Goal: Transaction & Acquisition: Book appointment/travel/reservation

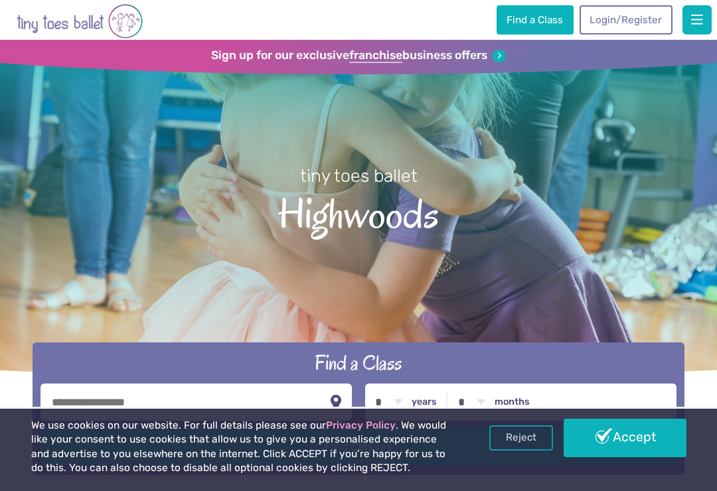
click at [629, 444] on link "Accept" at bounding box center [624, 438] width 122 height 38
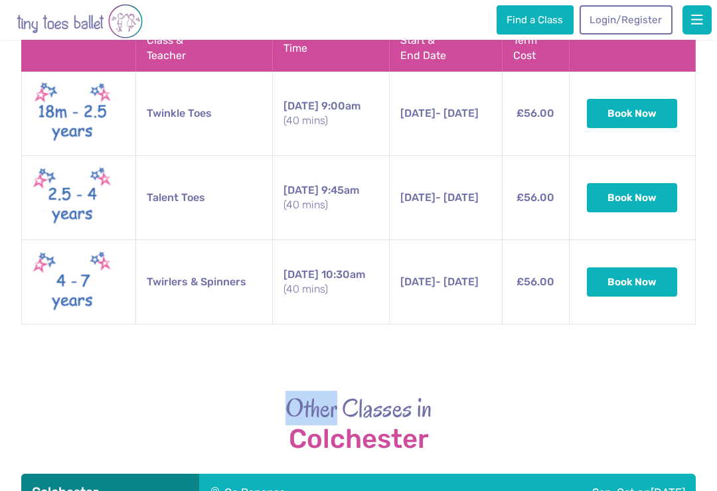
scroll to position [1569, 0]
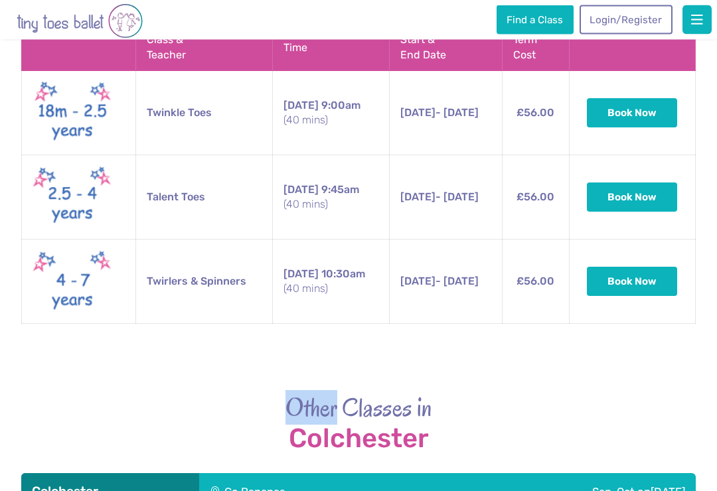
click at [636, 392] on h2 "Other Classes in Colchester" at bounding box center [358, 423] width 674 height 62
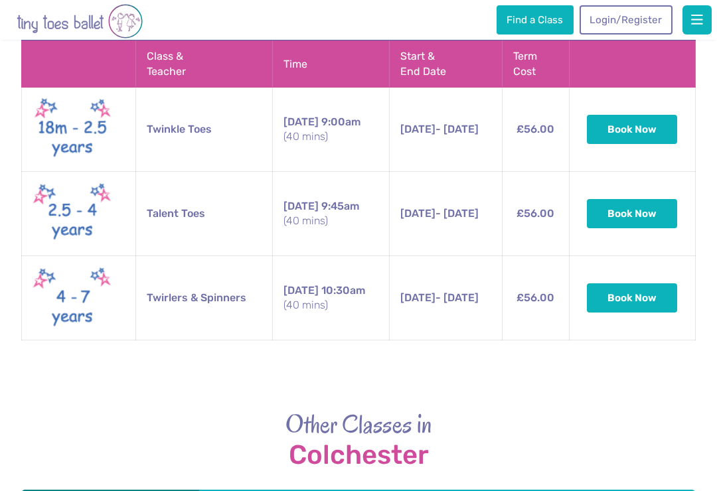
scroll to position [1553, 0]
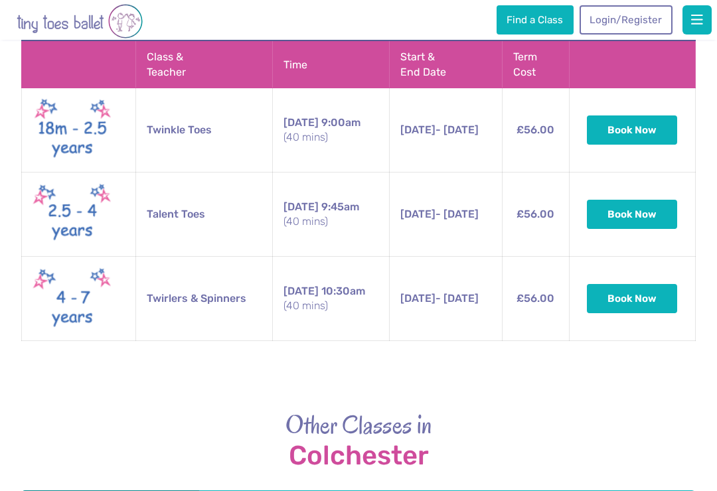
click at [631, 284] on button "Book Now" at bounding box center [632, 298] width 90 height 29
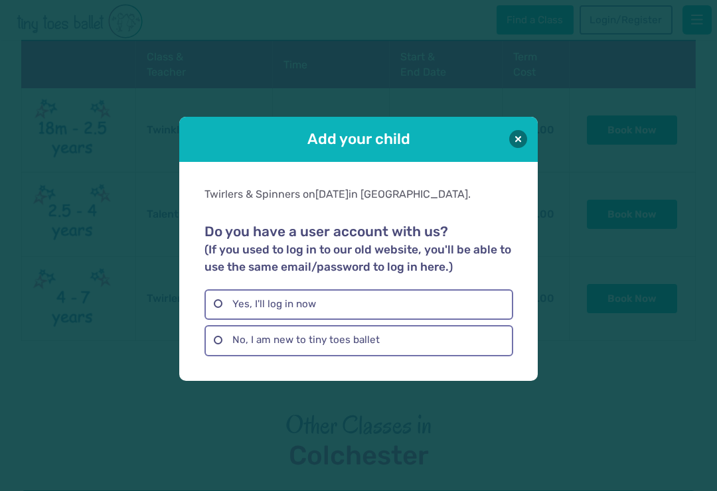
click at [524, 140] on button at bounding box center [518, 139] width 18 height 18
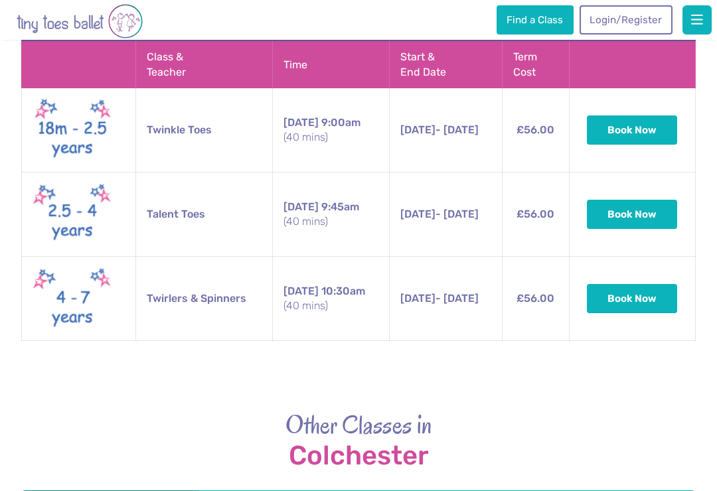
click at [629, 284] on button "Book Now" at bounding box center [632, 298] width 90 height 29
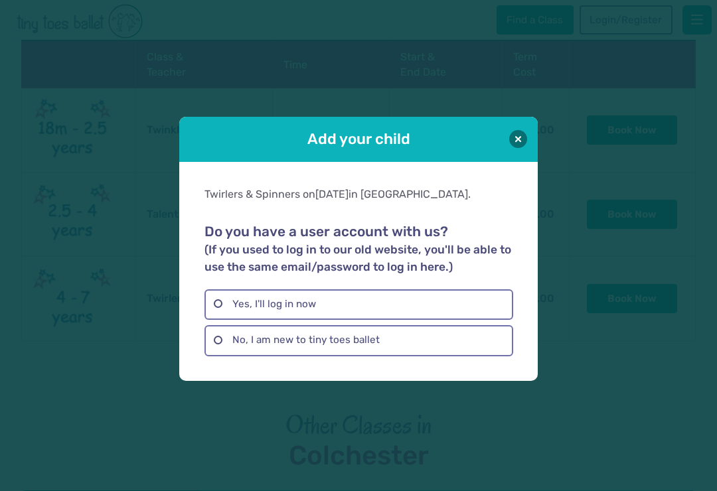
click at [360, 350] on label "No, I am new to tiny toes ballet" at bounding box center [358, 340] width 308 height 31
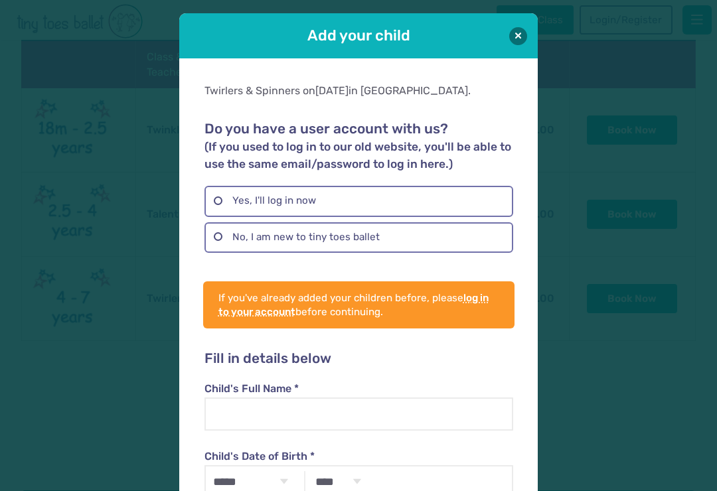
scroll to position [0, 0]
click at [527, 36] on button at bounding box center [518, 36] width 18 height 18
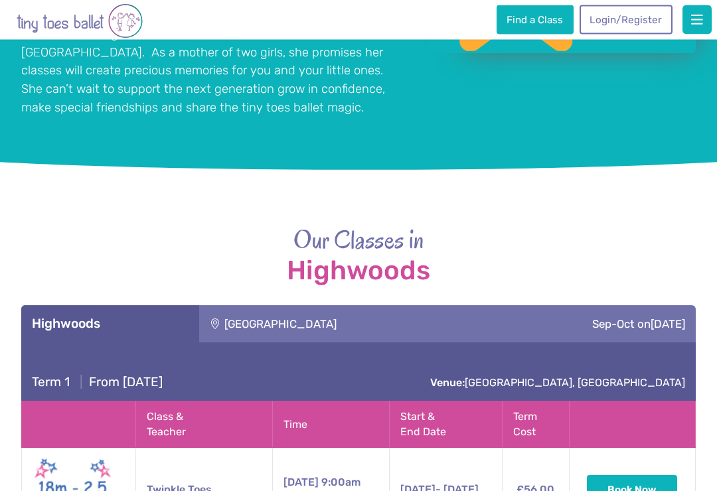
scroll to position [1180, 0]
